Goal: Task Accomplishment & Management: Manage account settings

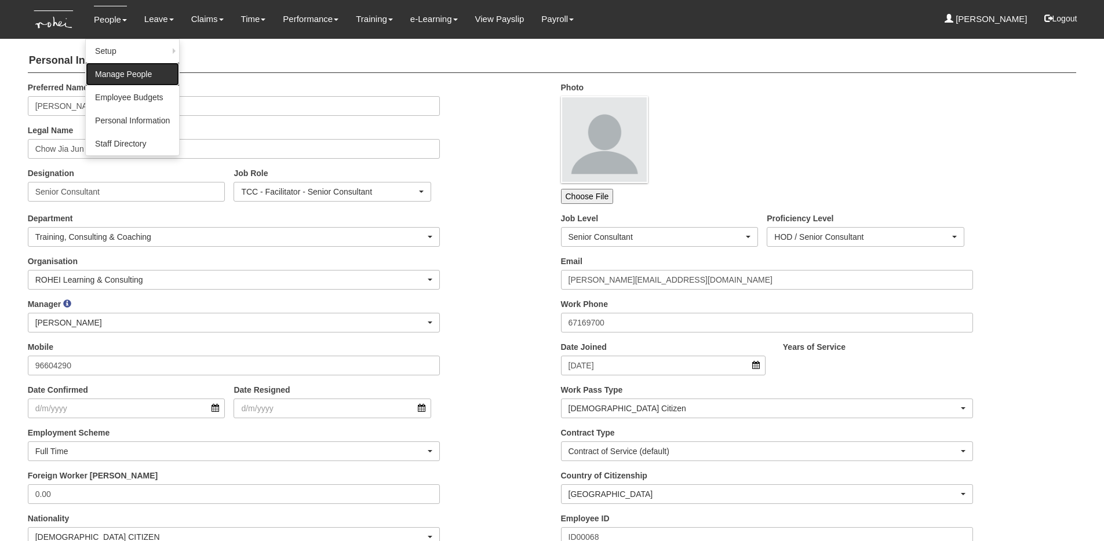
click at [118, 68] on link "Manage People" at bounding box center [132, 74] width 93 height 23
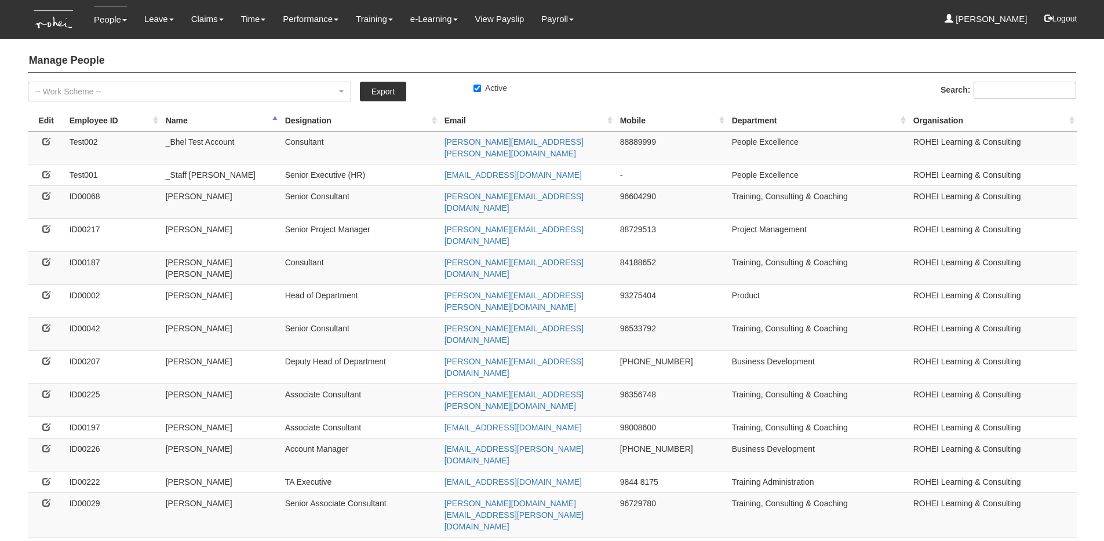
select select "50"
click at [42, 225] on icon at bounding box center [46, 229] width 8 height 8
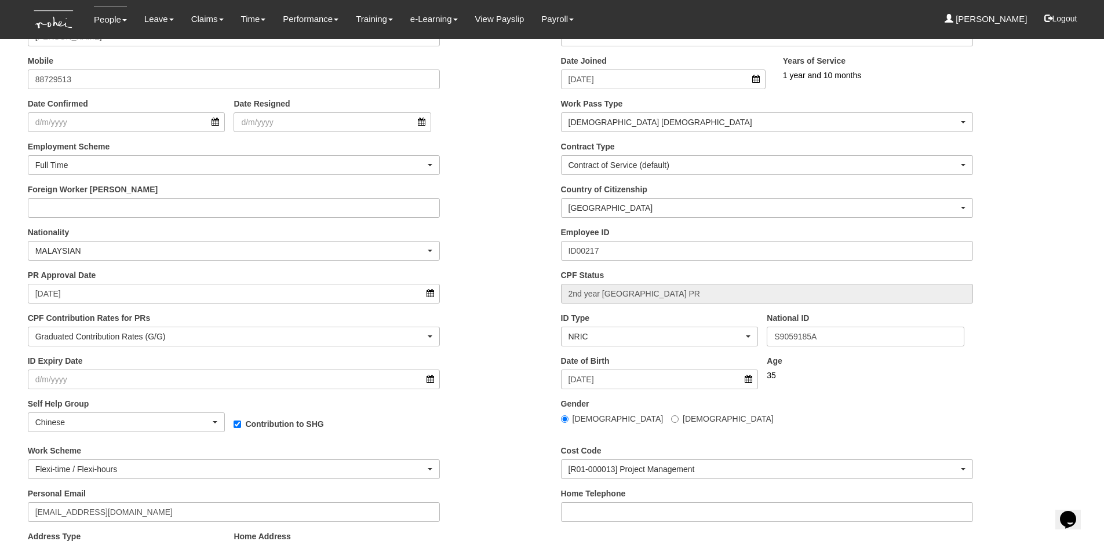
scroll to position [334, 0]
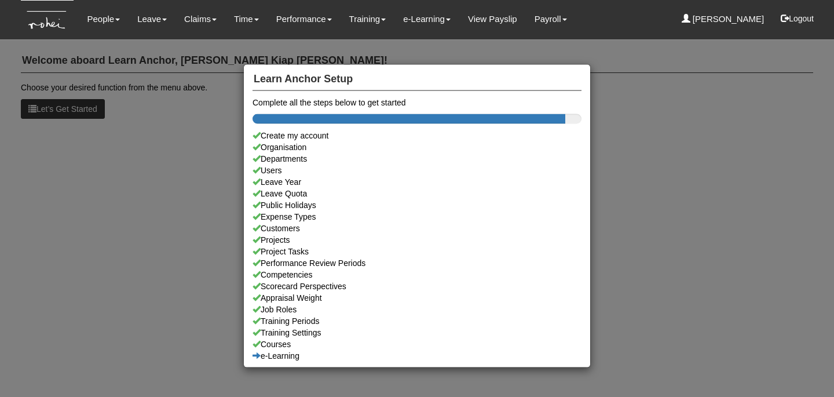
click at [497, 44] on div "Learn Anchor Setup Complete all the steps below to get started Create my accoun…" at bounding box center [417, 198] width 834 height 397
click at [649, 158] on div "Learn Anchor Setup Complete all the steps below to get started Create my accoun…" at bounding box center [417, 198] width 834 height 397
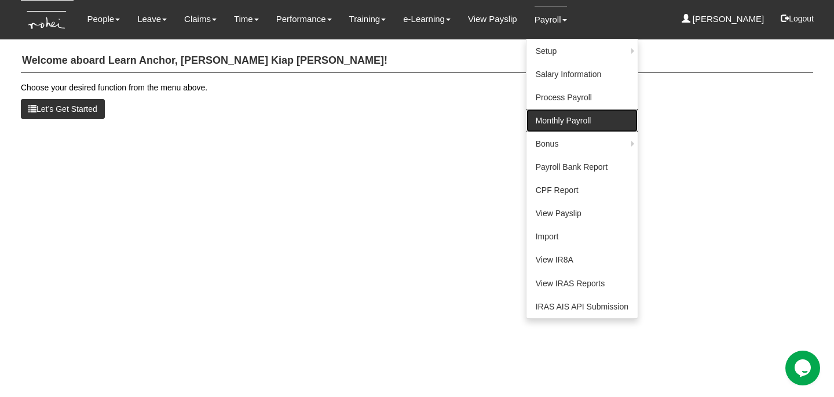
click at [557, 118] on link "Monthly Payroll" at bounding box center [582, 120] width 111 height 23
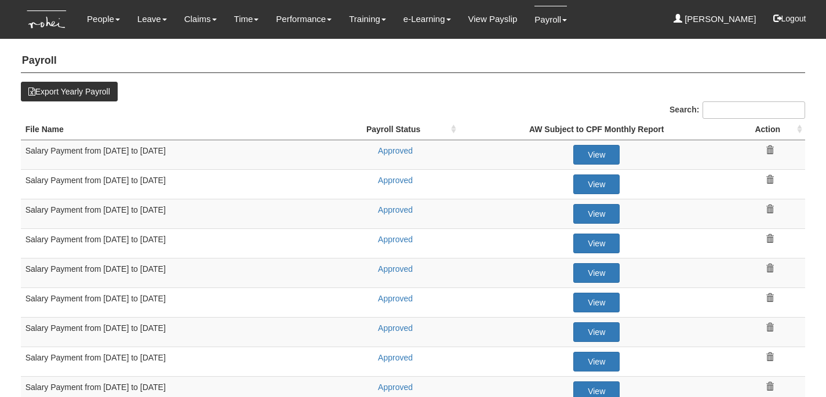
select select "50"
click at [385, 267] on link "Approved" at bounding box center [395, 268] width 35 height 9
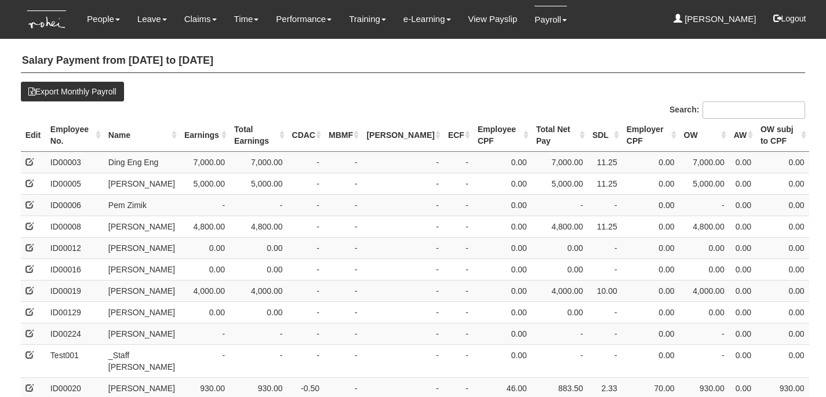
select select "50"
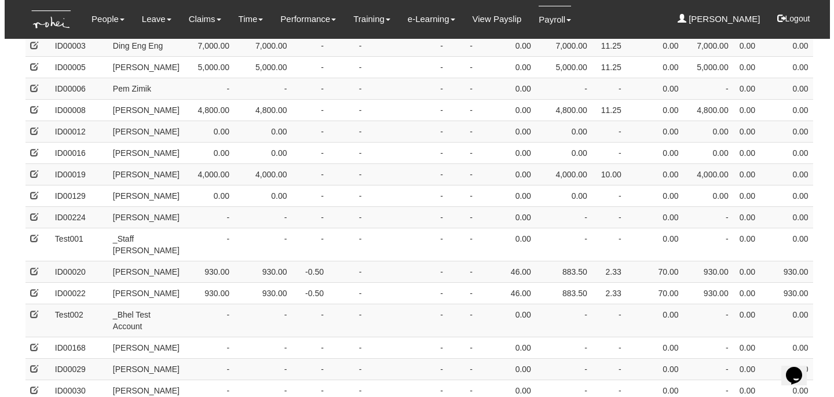
scroll to position [909, 0]
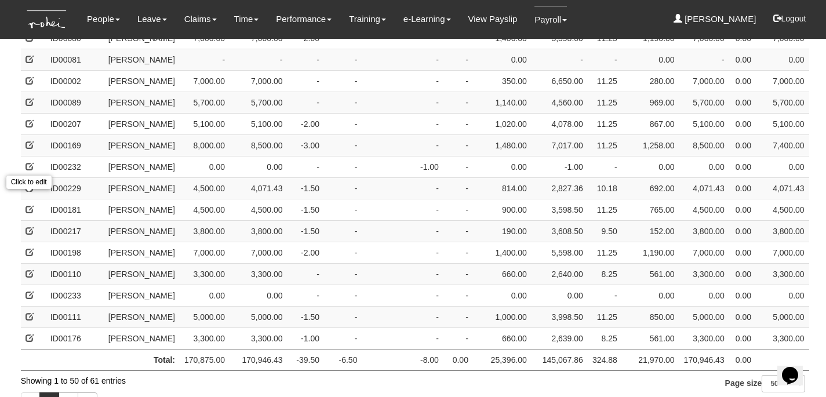
click at [31, 192] on span at bounding box center [29, 188] width 8 height 8
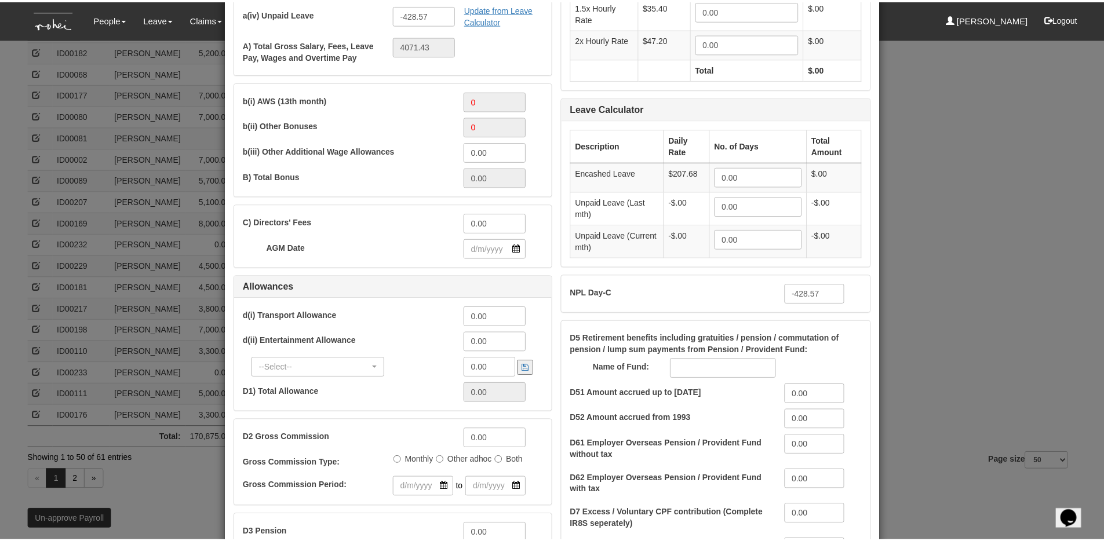
scroll to position [0, 0]
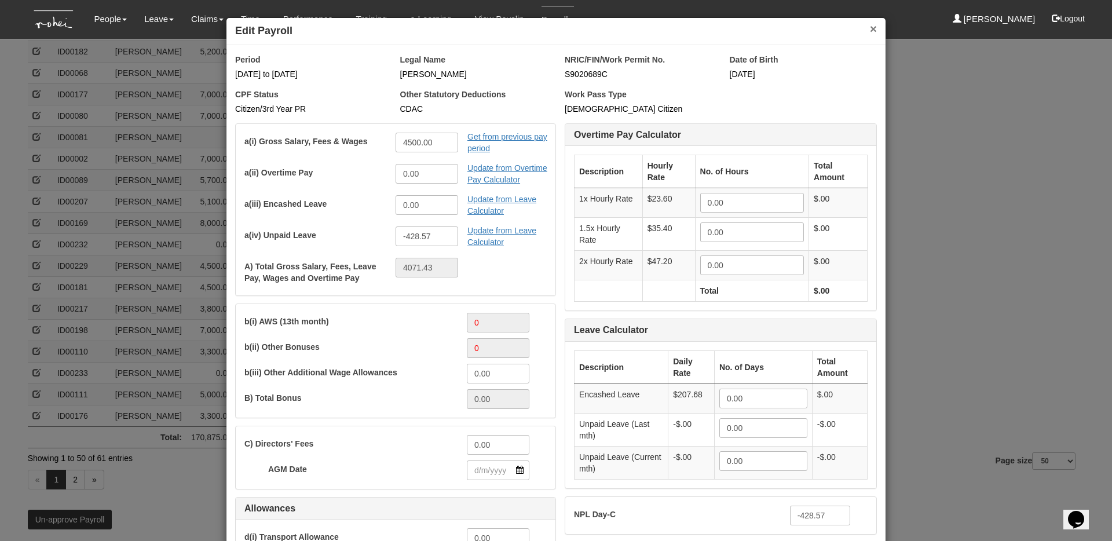
click at [825, 33] on button "×" at bounding box center [873, 29] width 7 height 12
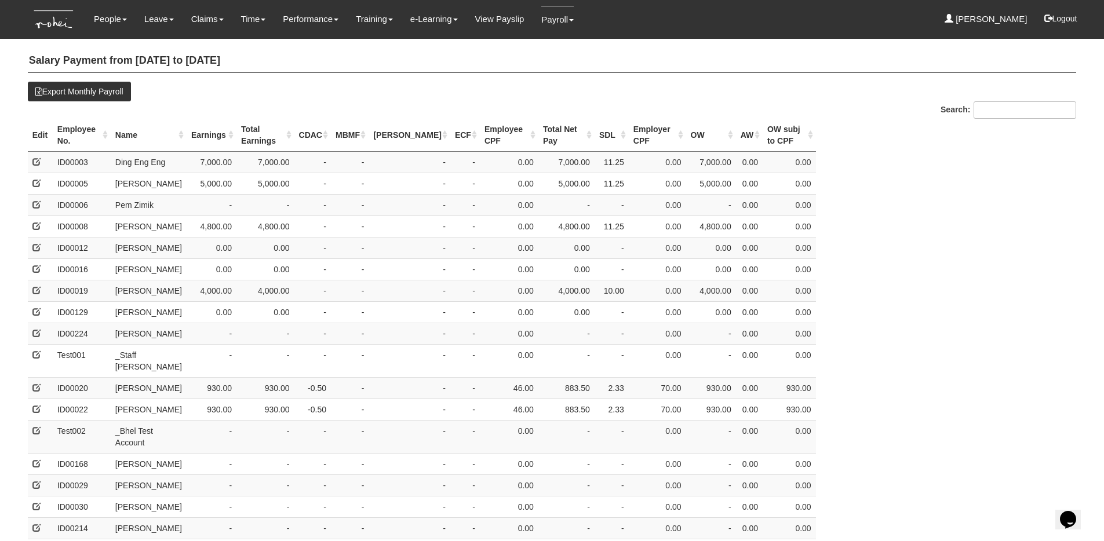
click at [86, 137] on th "Employee No." at bounding box center [82, 135] width 58 height 33
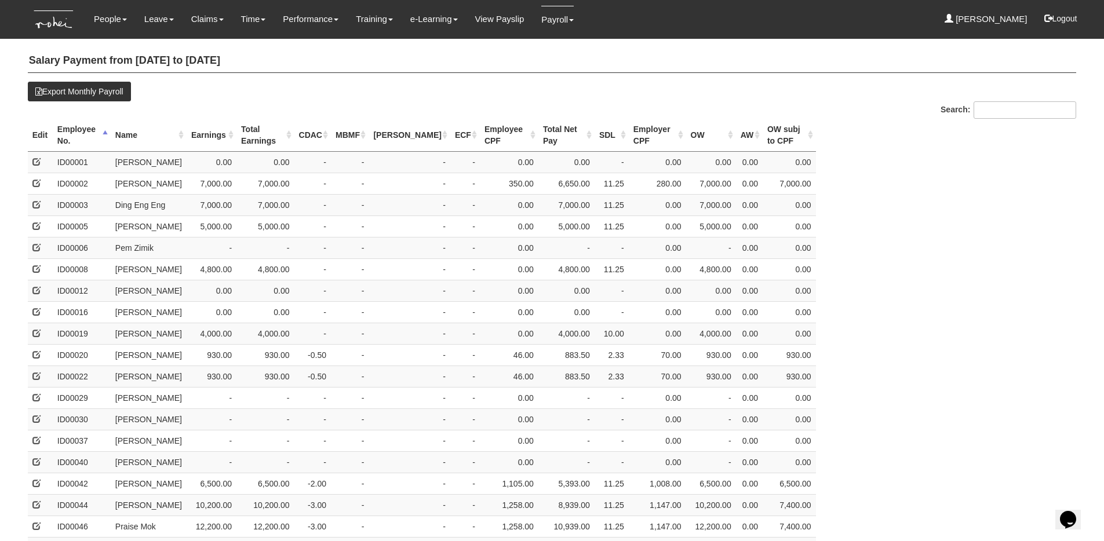
click at [85, 135] on th "Employee No." at bounding box center [82, 135] width 58 height 33
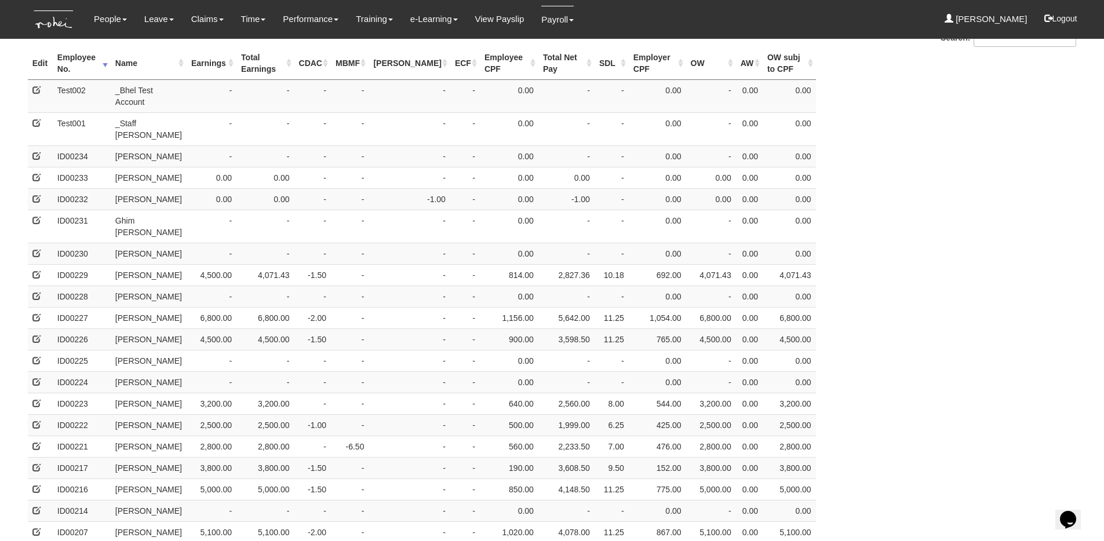
scroll to position [73, 0]
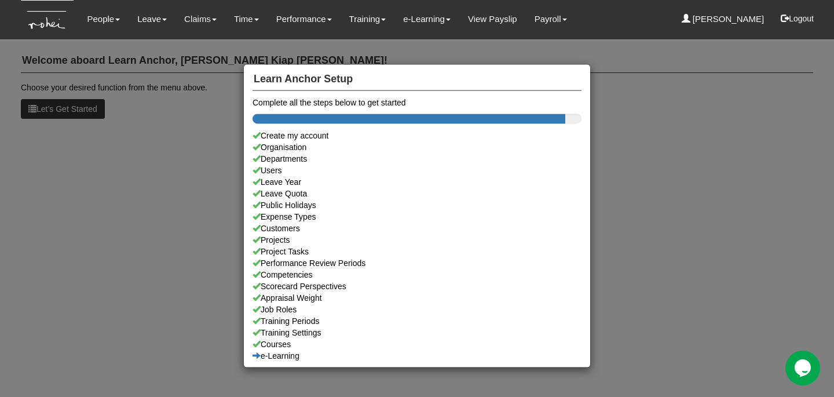
click at [432, 39] on div "Learn Anchor Setup Complete all the steps below to get started Create my accoun…" at bounding box center [417, 198] width 834 height 397
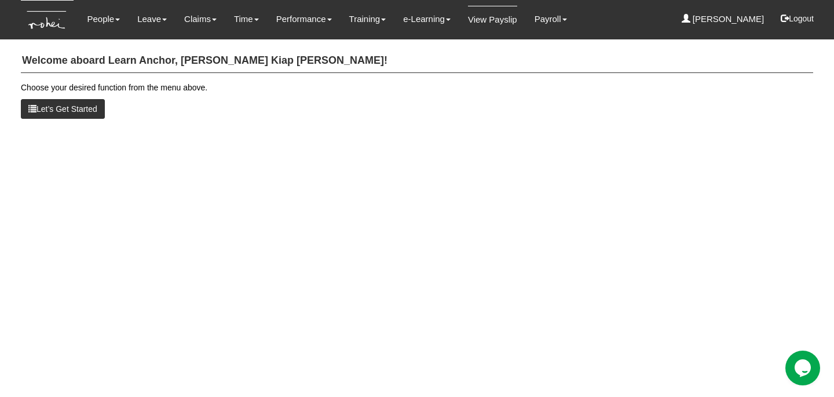
click at [482, 21] on link "View Payslip" at bounding box center [492, 19] width 49 height 27
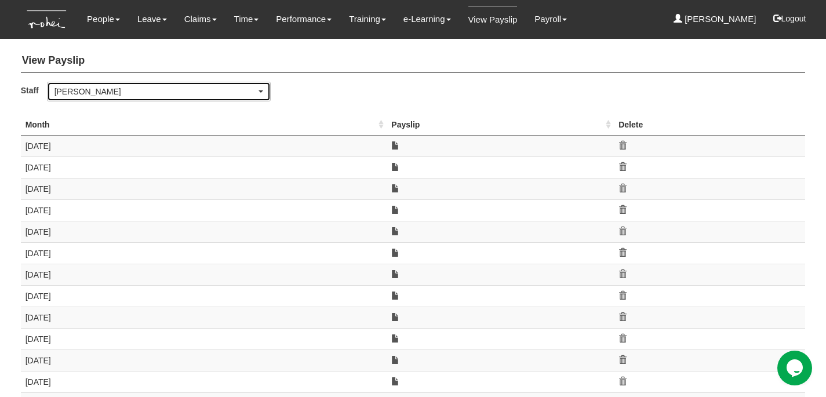
click at [149, 94] on div "[PERSON_NAME]" at bounding box center [155, 92] width 202 height 12
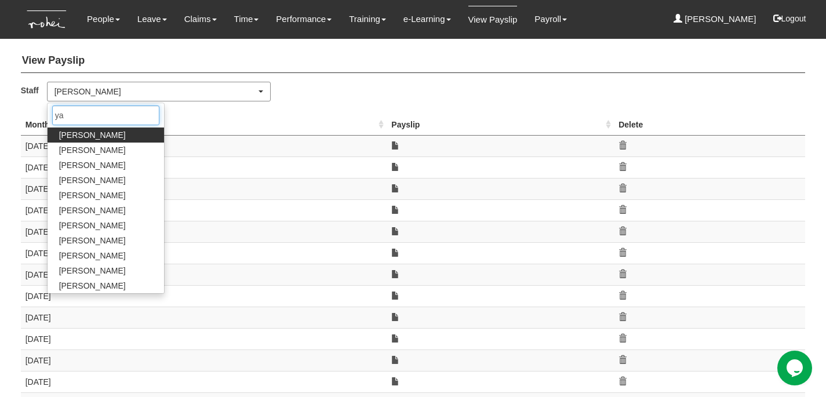
type input "yan"
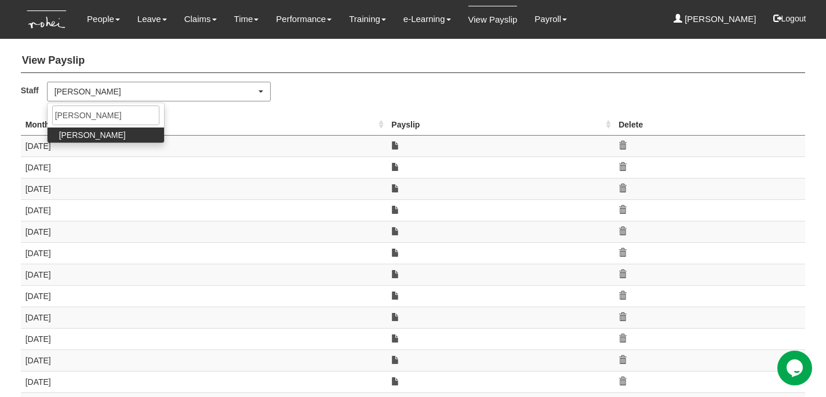
select select "5c9ef5a6-5da0-45d7-b594-a8a35f9e09df"
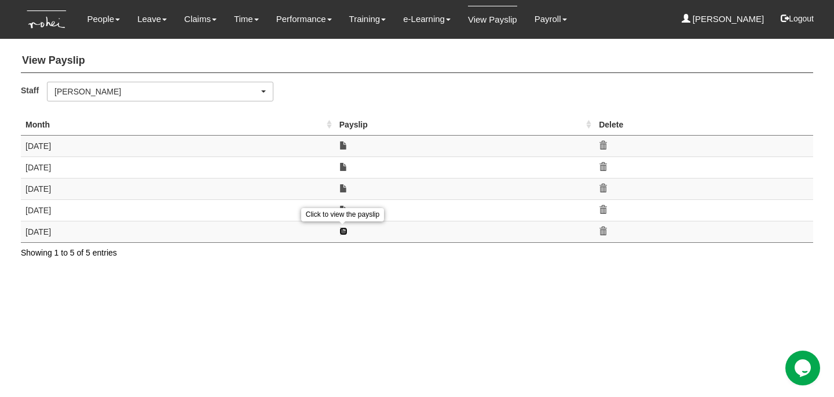
click at [343, 231] on link at bounding box center [344, 231] width 8 height 8
click at [340, 232] on link at bounding box center [344, 231] width 8 height 8
click at [224, 86] on div "Yan Xuan Goh" at bounding box center [156, 92] width 205 height 12
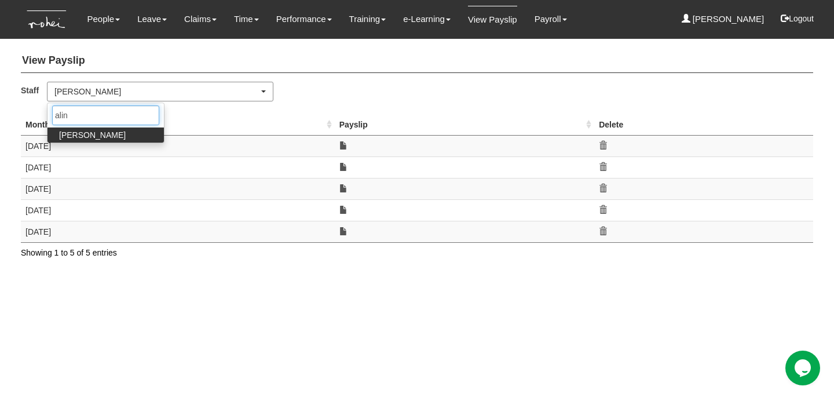
type input "aline"
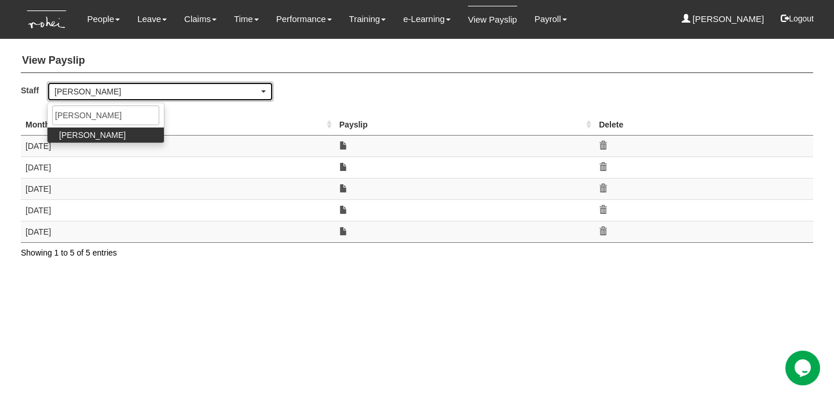
select select "f746e1e2-913e-4331-b3e8-c228b826df42"
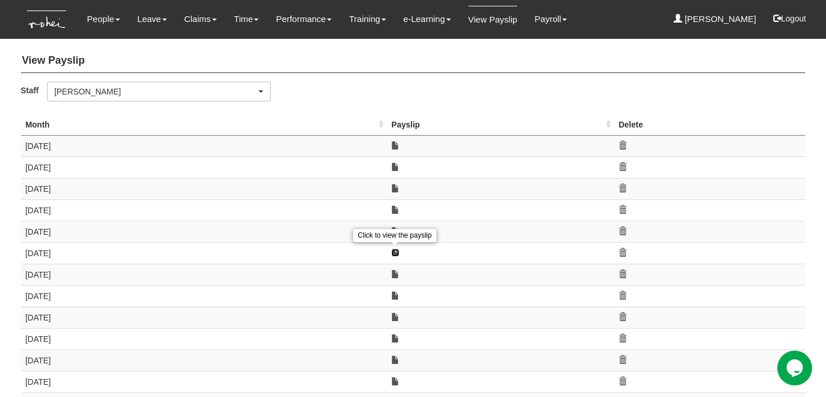
click at [393, 253] on link at bounding box center [395, 253] width 8 height 8
click at [396, 250] on link at bounding box center [395, 253] width 8 height 8
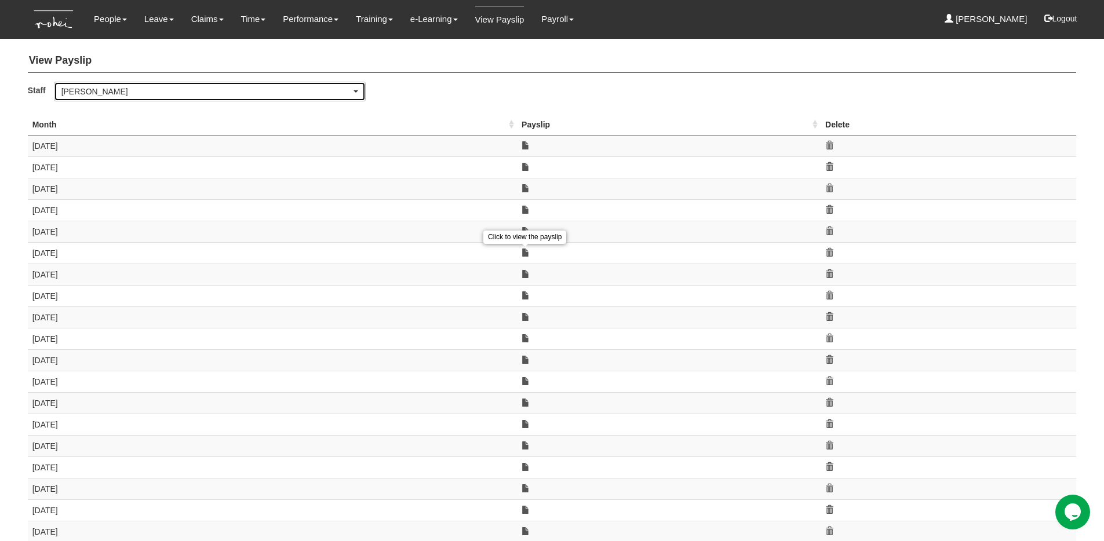
click at [269, 95] on div "[PERSON_NAME]" at bounding box center [206, 92] width 290 height 12
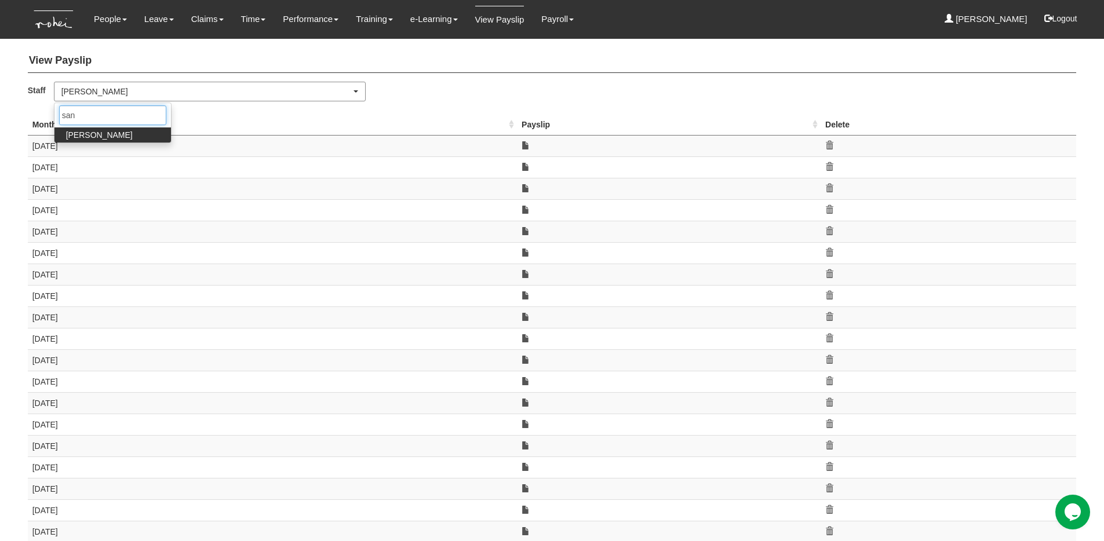
type input "sanj"
select select "5e225cdc-7ce9-465a-9503-99e8ed4cc44e"
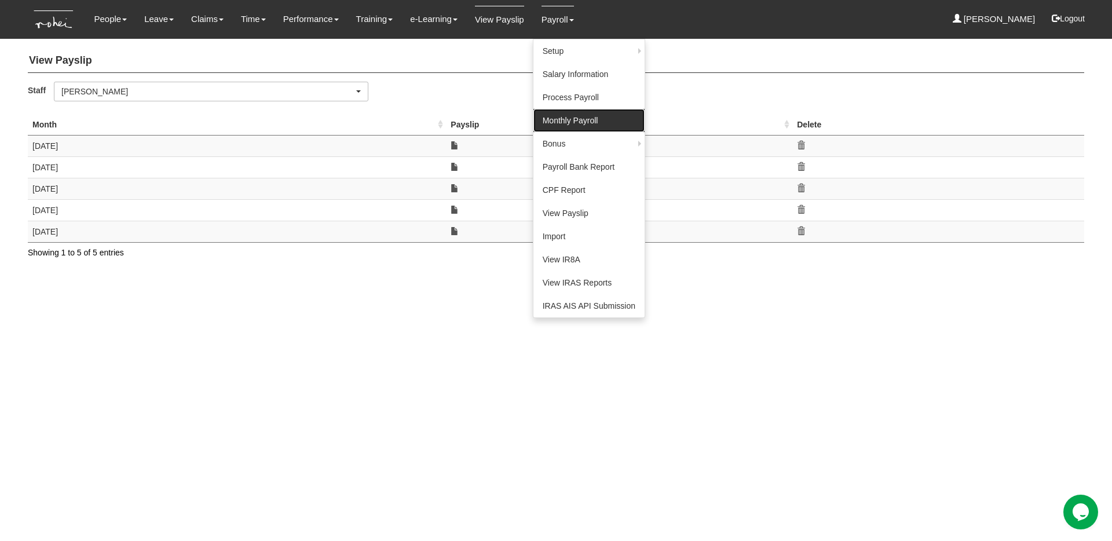
click at [567, 117] on link "Monthly Payroll" at bounding box center [589, 120] width 111 height 23
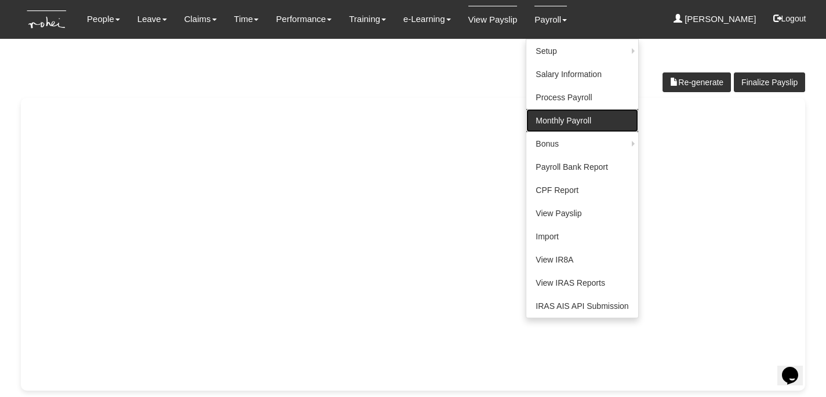
click at [557, 118] on link "Monthly Payroll" at bounding box center [581, 120] width 111 height 23
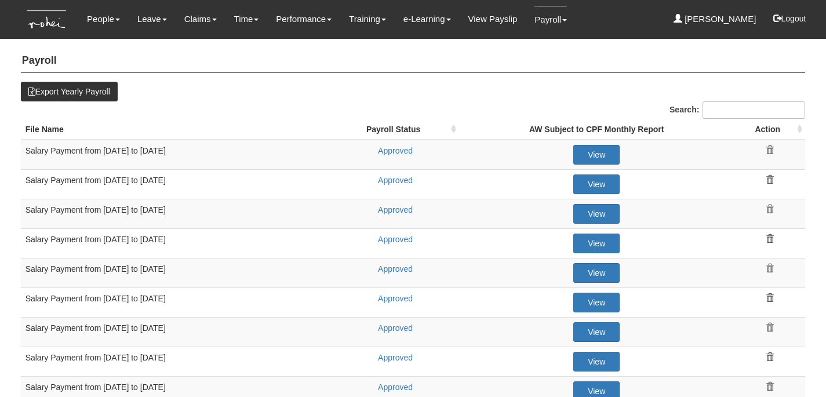
select select "50"
click at [383, 270] on link "Approved" at bounding box center [395, 268] width 35 height 9
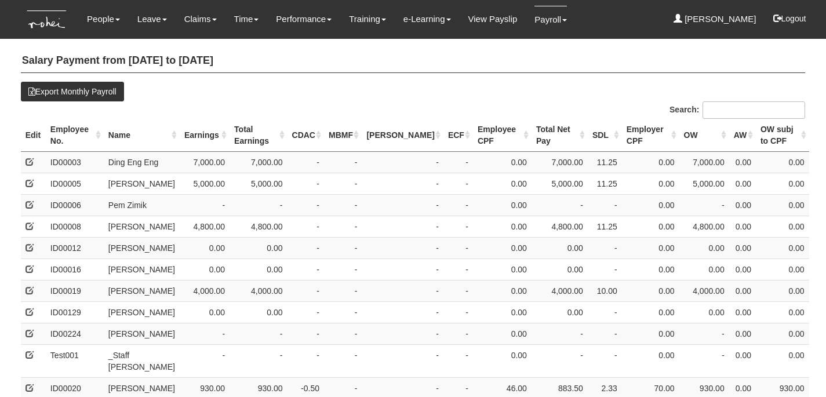
select select "50"
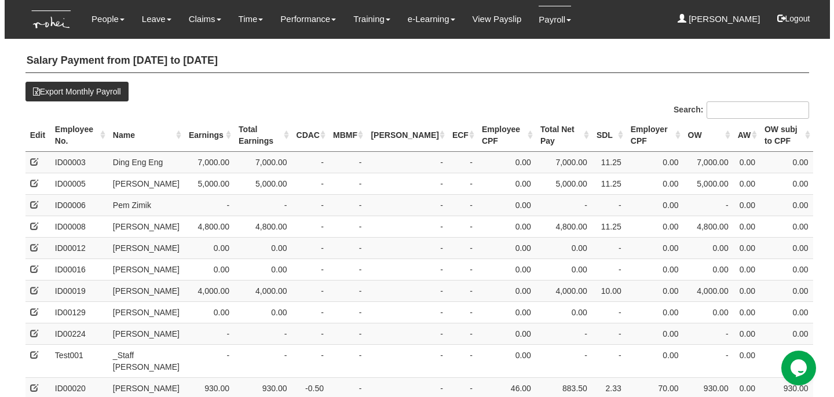
scroll to position [909, 0]
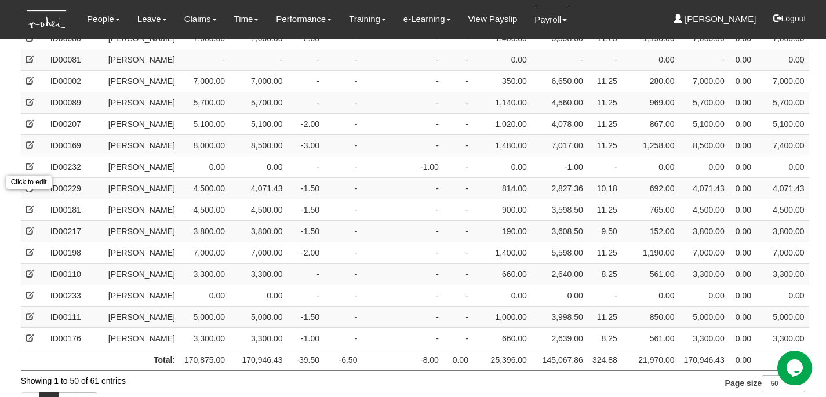
click at [31, 192] on span at bounding box center [29, 188] width 8 height 8
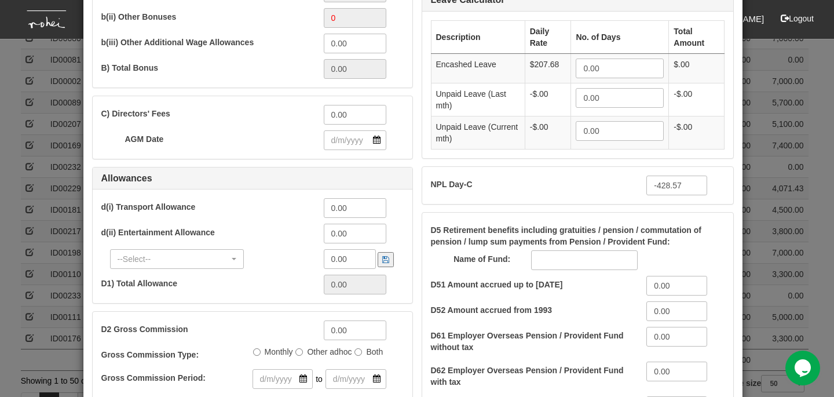
scroll to position [346, 0]
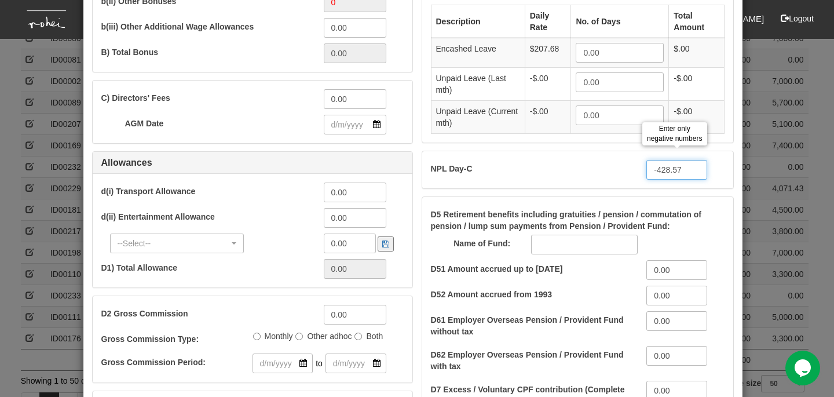
drag, startPoint x: 678, startPoint y: 169, endPoint x: 637, endPoint y: 162, distance: 42.3
click at [638, 162] on div "-428.57 Enter only negative numbers" at bounding box center [672, 170] width 69 height 20
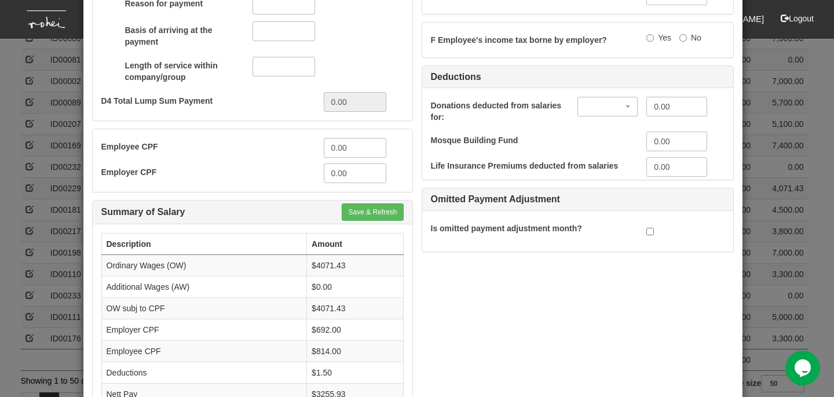
scroll to position [1081, 0]
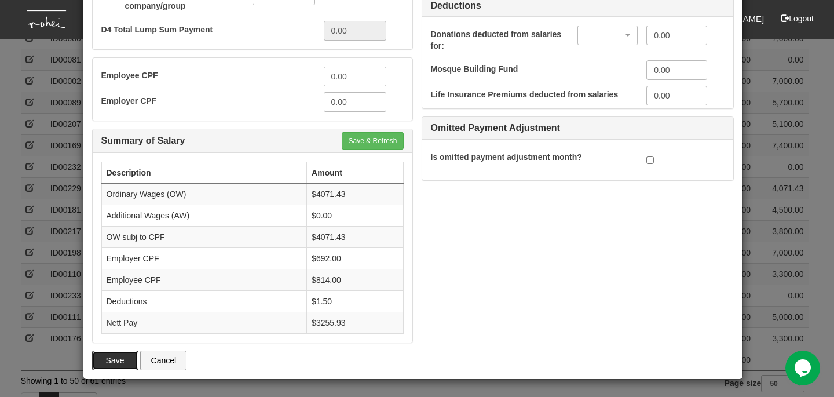
type input "0.00"
click at [111, 360] on button "Save" at bounding box center [115, 361] width 46 height 20
click at [374, 133] on button "Save & Refresh" at bounding box center [372, 140] width 61 height 17
click at [114, 360] on button "Save" at bounding box center [115, 361] width 46 height 20
click at [121, 358] on button "Save" at bounding box center [115, 361] width 46 height 20
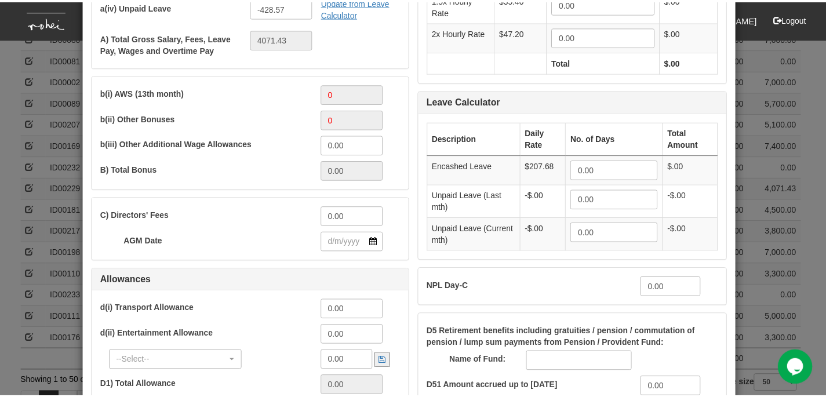
scroll to position [0, 0]
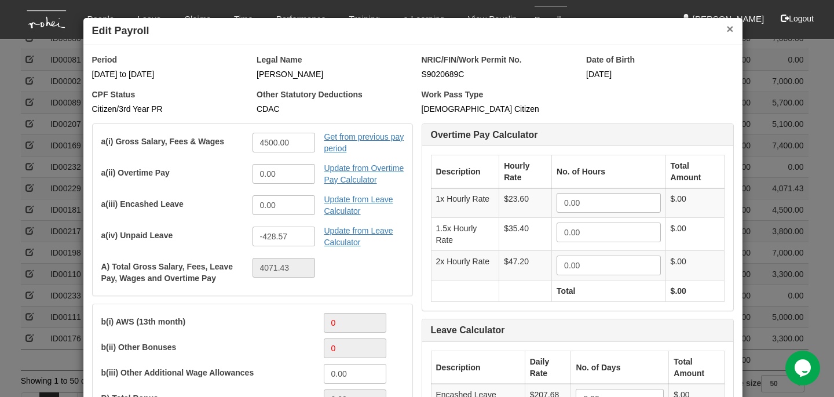
click at [727, 30] on button "×" at bounding box center [730, 29] width 7 height 12
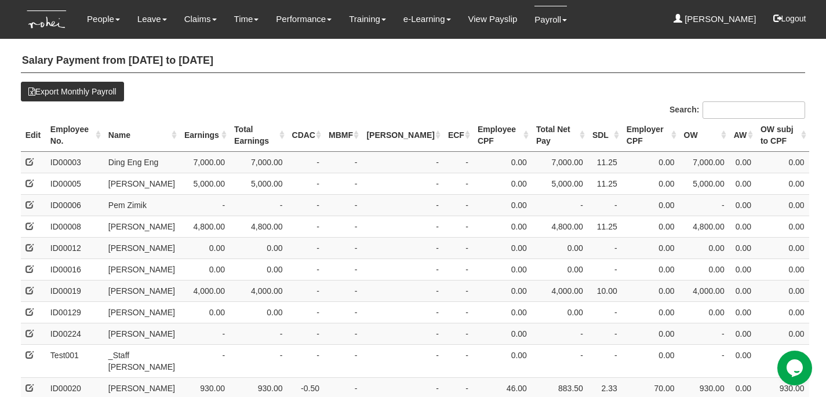
scroll to position [909, 0]
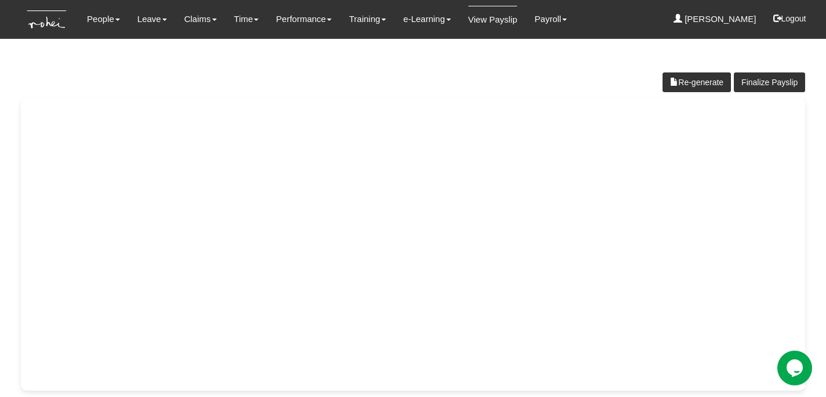
scroll to position [5, 0]
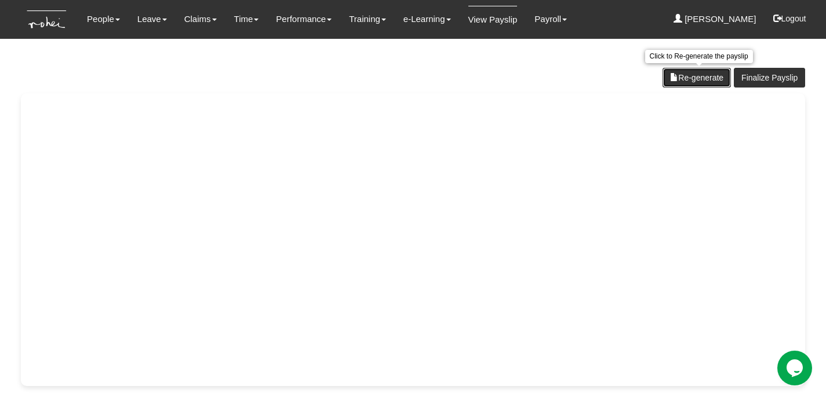
click at [691, 76] on link "Re-generate" at bounding box center [696, 78] width 68 height 20
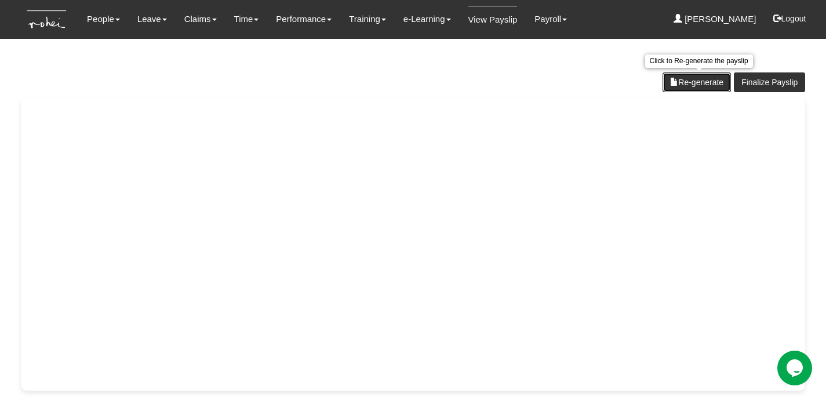
click at [688, 81] on link "Re-generate" at bounding box center [696, 82] width 68 height 20
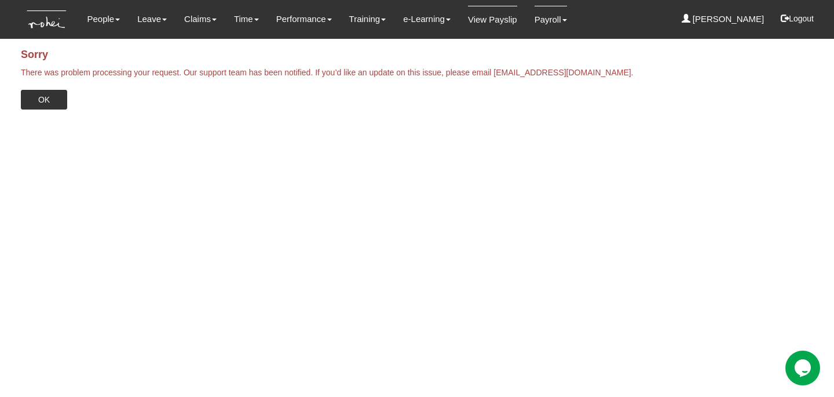
click at [476, 25] on link "View Payslip" at bounding box center [492, 19] width 49 height 27
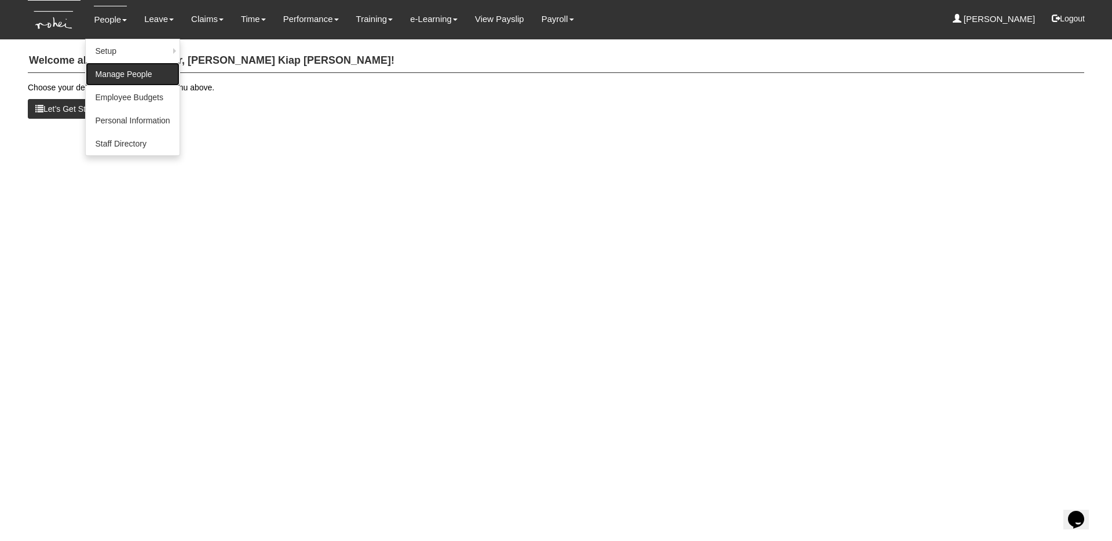
click at [119, 74] on link "Manage People" at bounding box center [132, 74] width 93 height 23
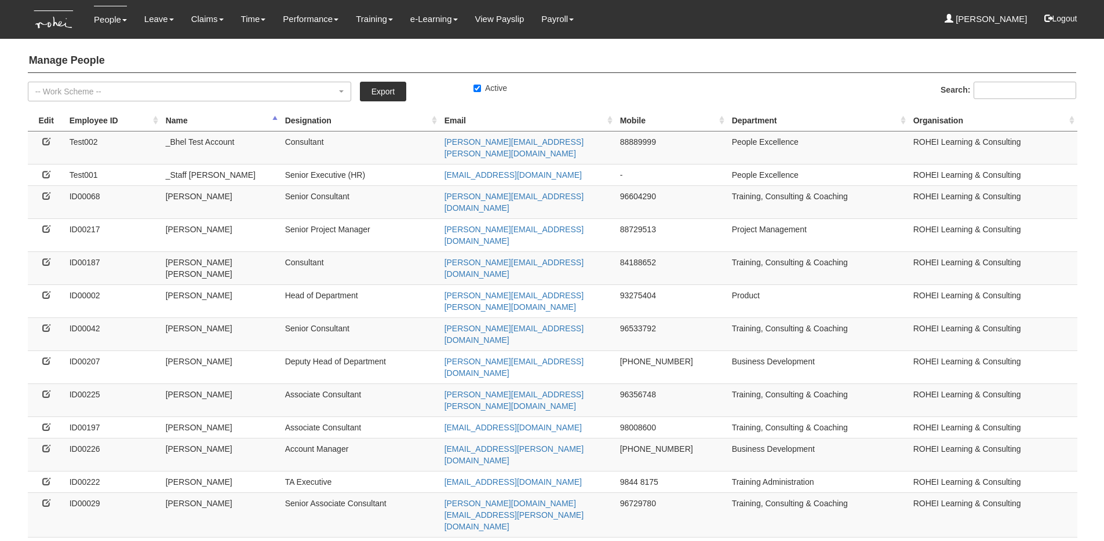
select select "50"
click at [41, 438] on td at bounding box center [46, 454] width 37 height 33
click at [49, 444] on icon at bounding box center [46, 448] width 8 height 8
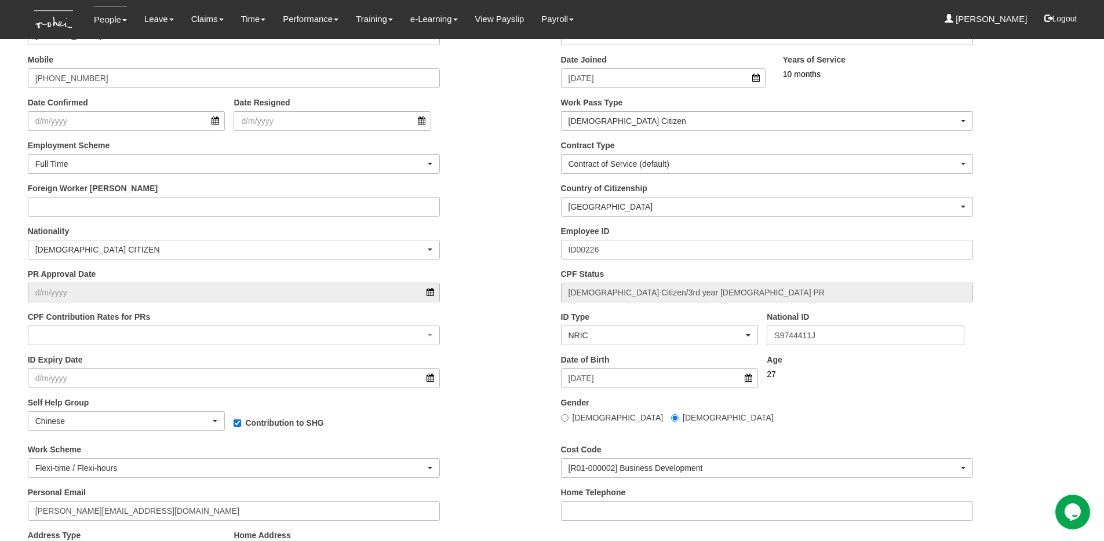
scroll to position [286, 0]
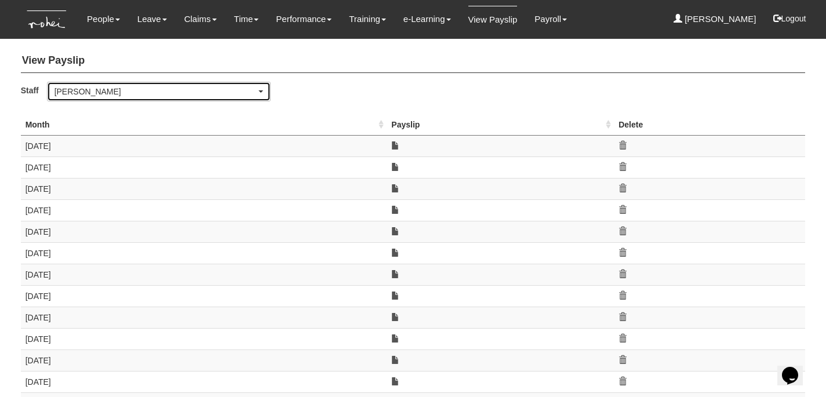
click at [227, 87] on div "[PERSON_NAME]" at bounding box center [155, 92] width 202 height 12
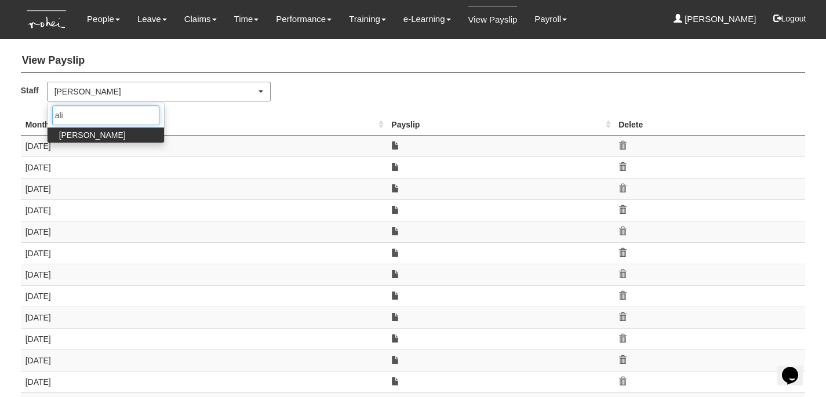
type input "alin"
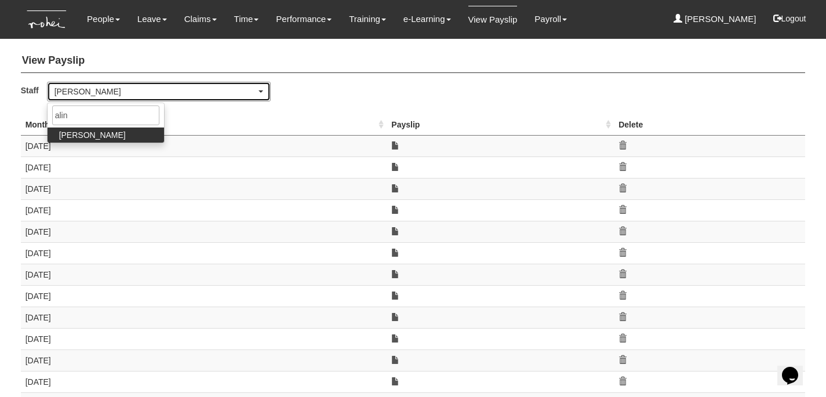
select select "f746e1e2-913e-4331-b3e8-c228b826df42"
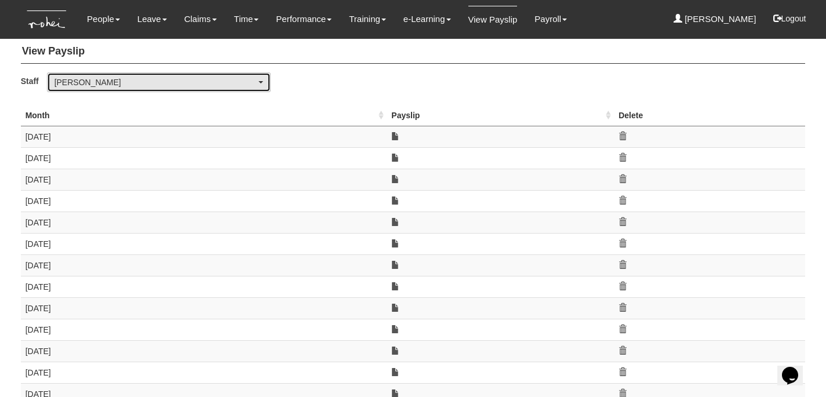
scroll to position [10, 0]
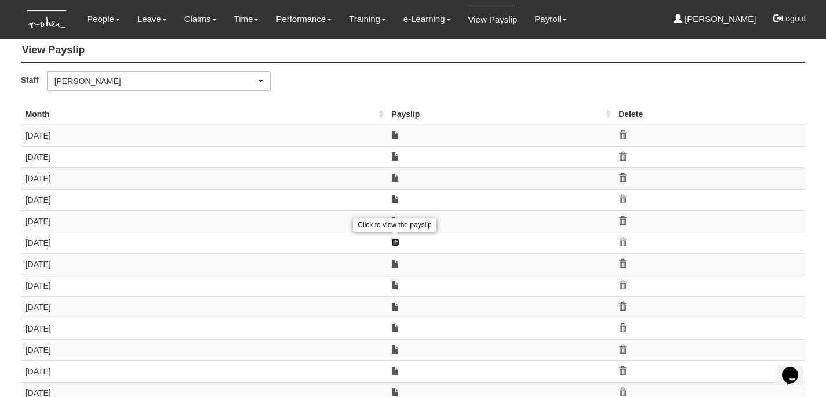
click at [399, 241] on link at bounding box center [395, 242] width 8 height 8
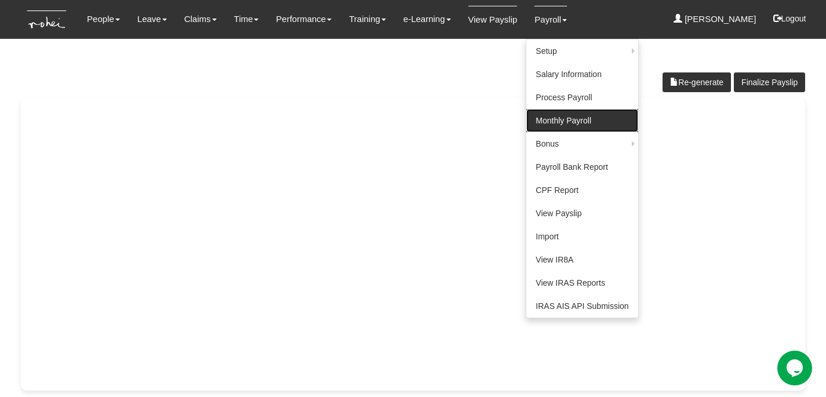
click at [547, 118] on link "Monthly Payroll" at bounding box center [581, 120] width 111 height 23
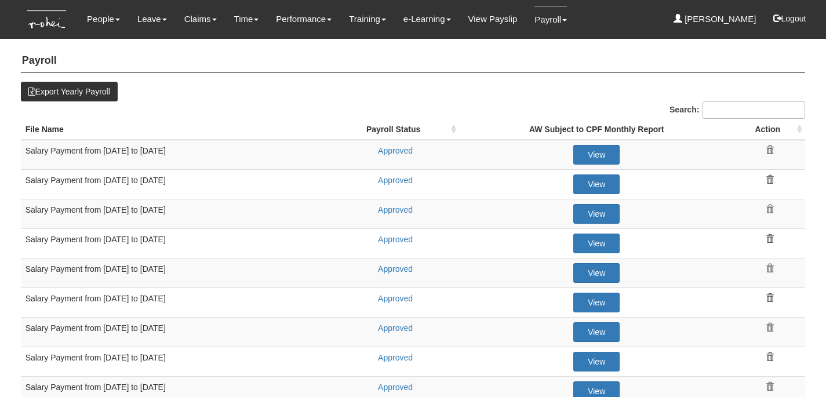
select select "50"
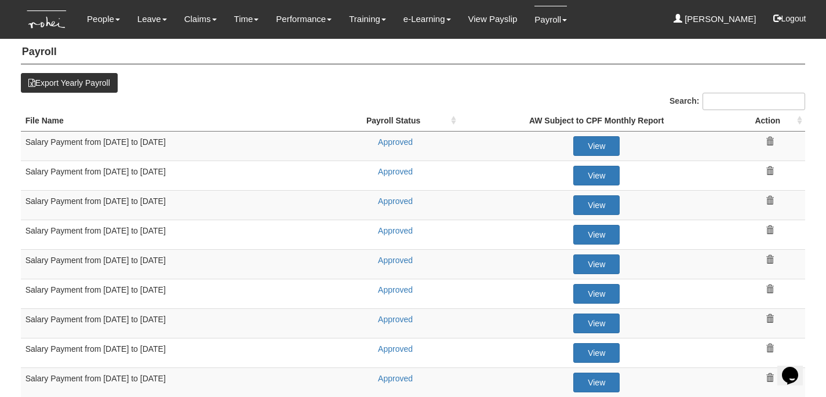
scroll to position [9, 0]
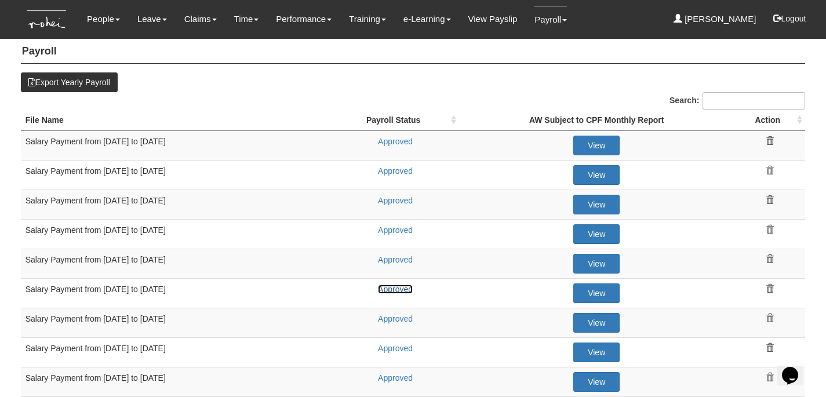
click at [388, 287] on link "Approved" at bounding box center [395, 288] width 35 height 9
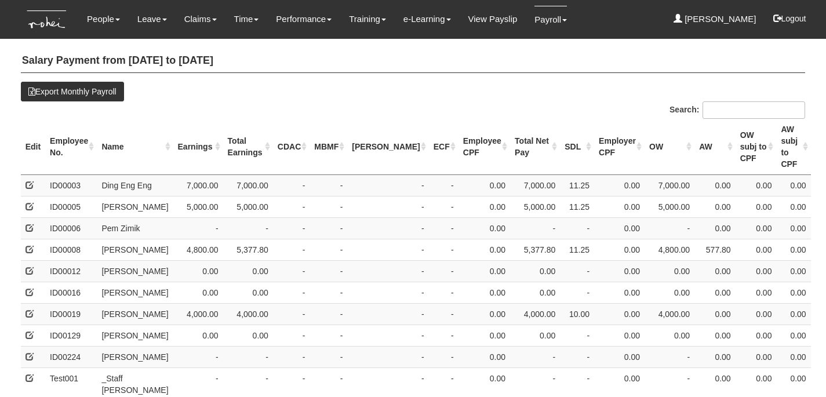
select select "50"
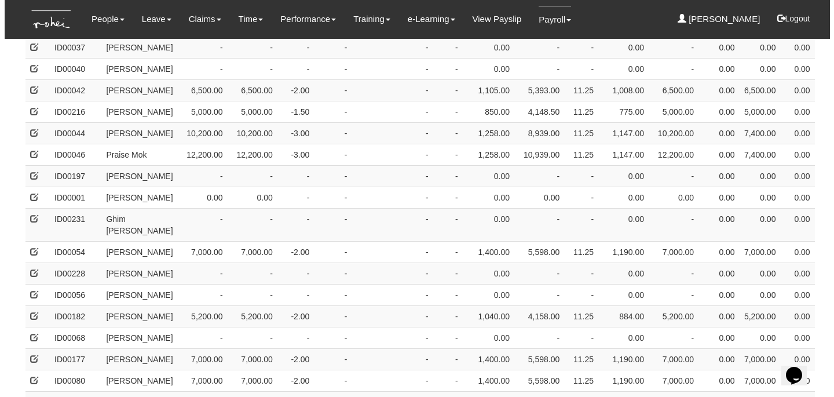
scroll to position [896, 0]
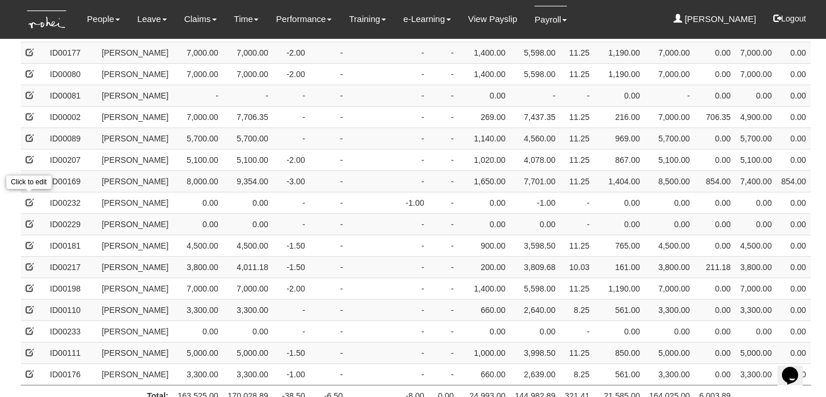
click at [31, 121] on span at bounding box center [29, 116] width 8 height 8
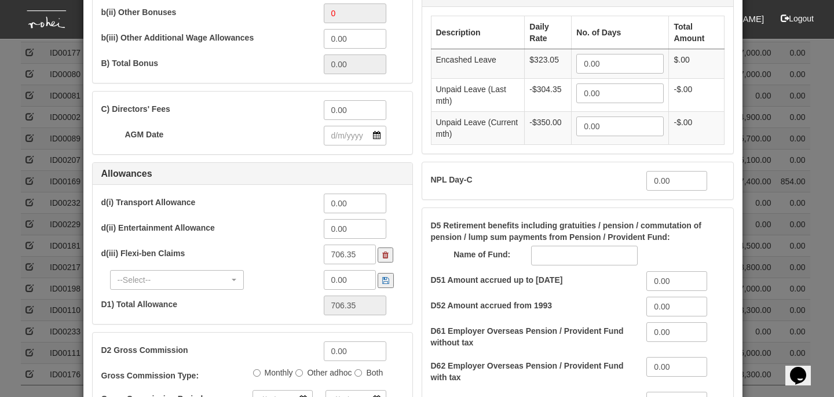
scroll to position [116, 0]
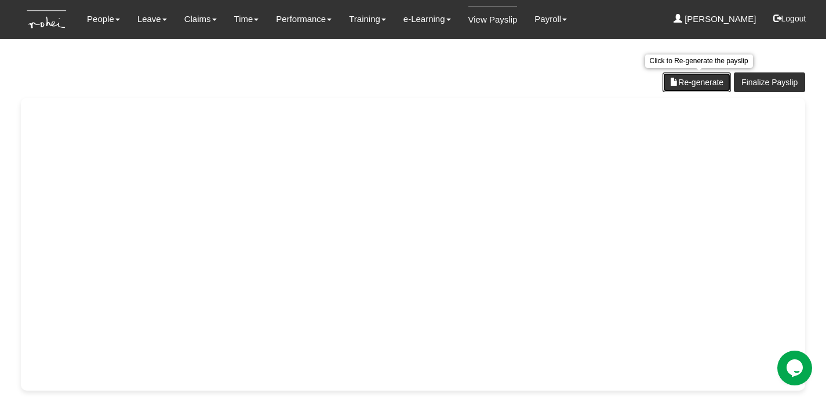
click at [699, 82] on link "Re-generate" at bounding box center [696, 82] width 68 height 20
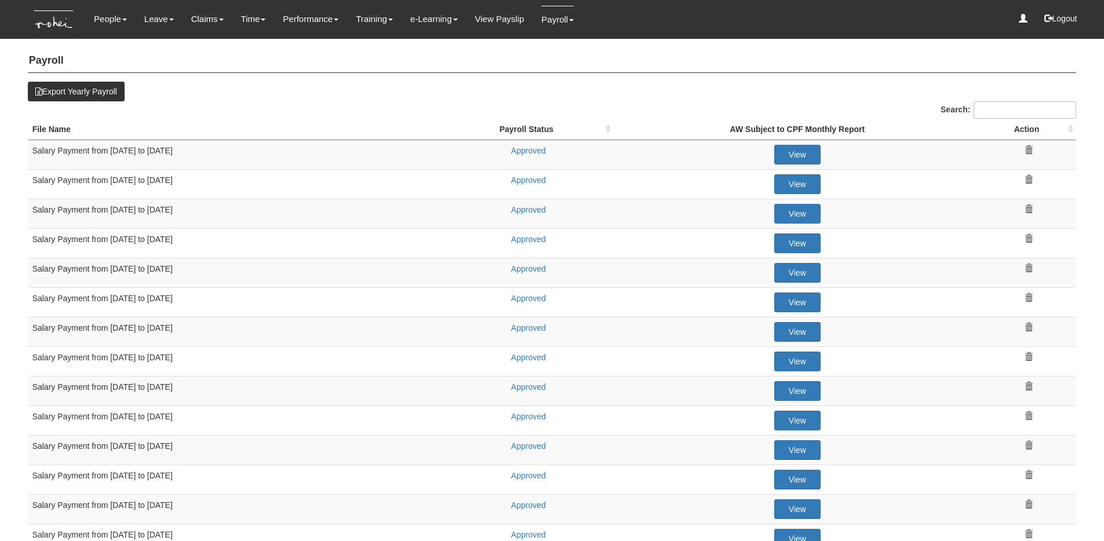
select select "50"
click at [519, 271] on link "Approved" at bounding box center [528, 268] width 35 height 9
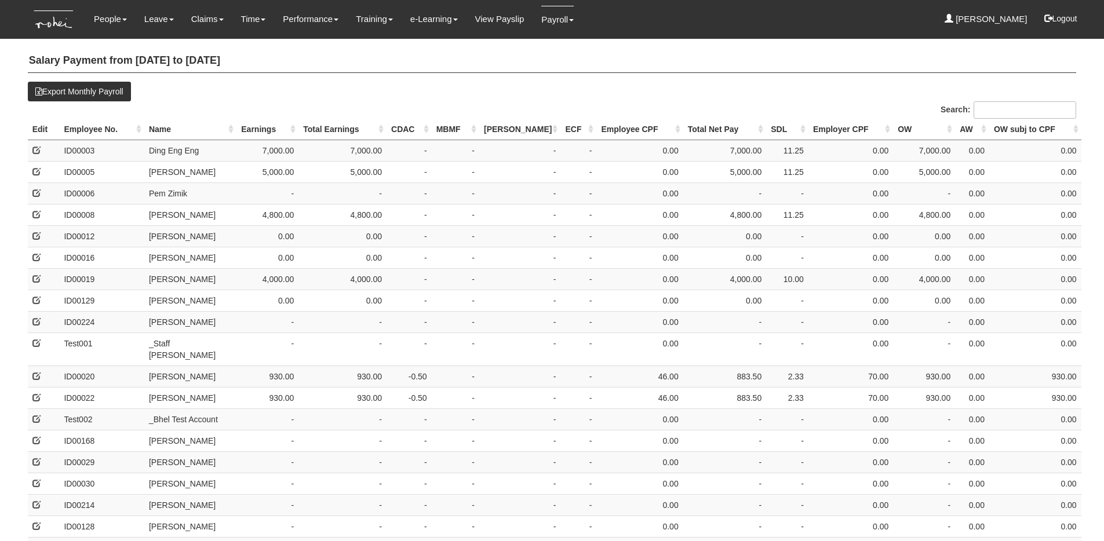
select select "50"
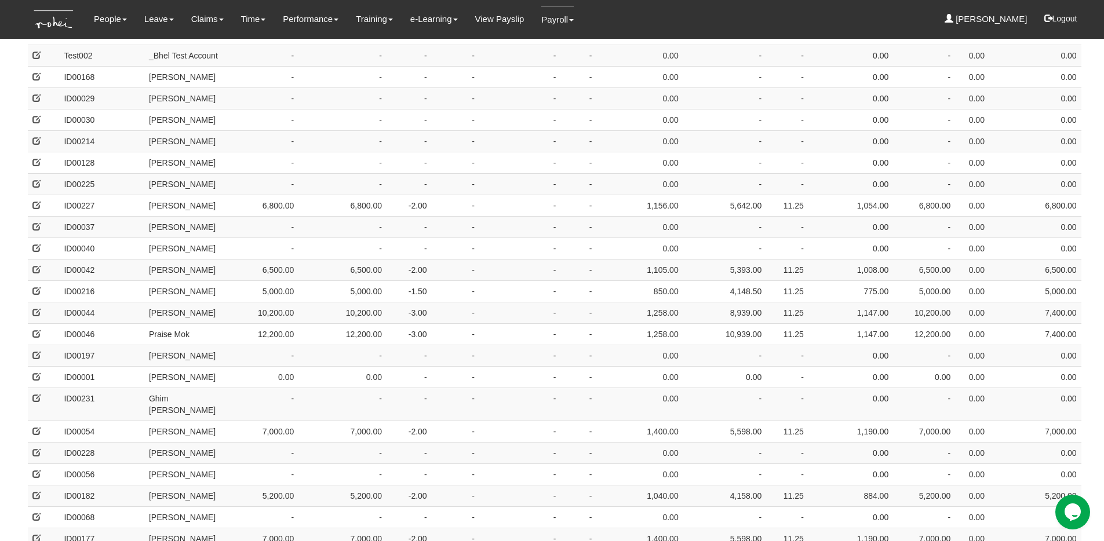
scroll to position [129, 0]
